Goal: Task Accomplishment & Management: Use online tool/utility

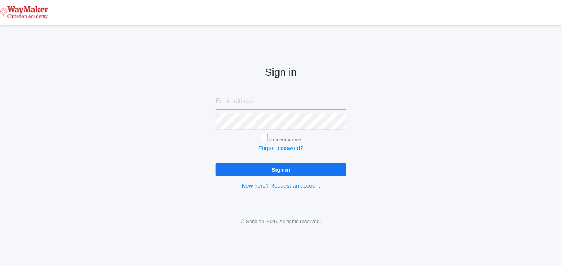
type input "cmarosz@waymakerchristian.com"
click at [285, 166] on input "Sign in" at bounding box center [281, 169] width 130 height 12
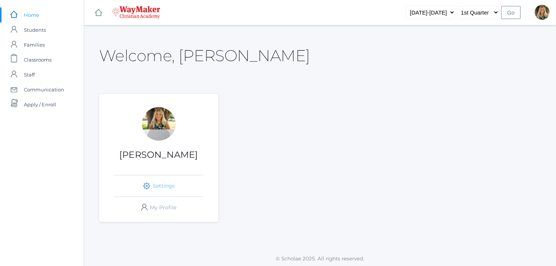
click at [162, 187] on link "icons/ui/navigation/settings Created with Sketch. Settings" at bounding box center [158, 185] width 89 height 21
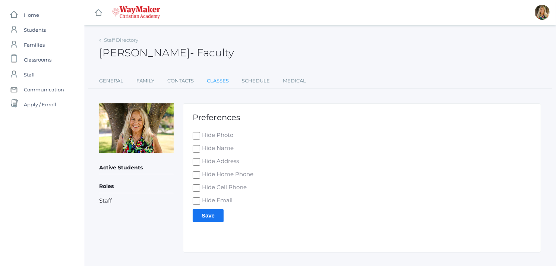
click at [221, 83] on link "Classes" at bounding box center [218, 80] width 22 height 15
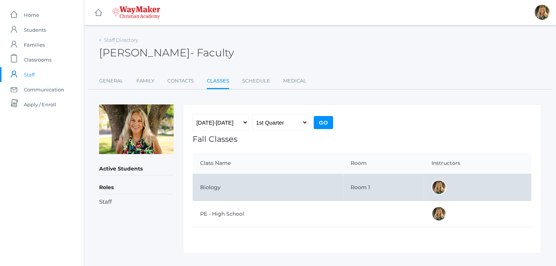
drag, startPoint x: 217, startPoint y: 185, endPoint x: 213, endPoint y: 181, distance: 5.8
click at [217, 184] on td "Biology" at bounding box center [268, 187] width 151 height 26
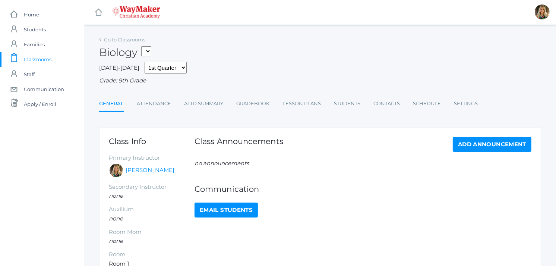
scroll to position [1, 0]
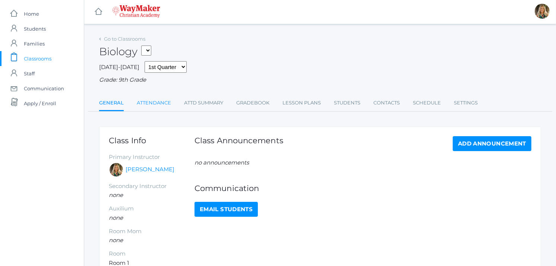
click at [163, 102] on link "Attendance" at bounding box center [154, 102] width 34 height 15
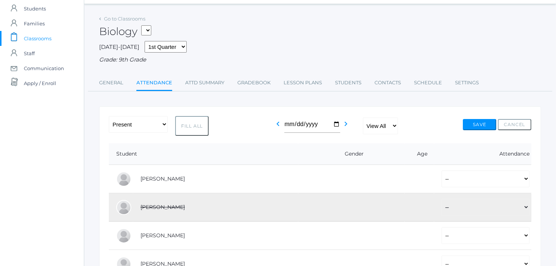
scroll to position [41, 0]
